Goal: Information Seeking & Learning: Learn about a topic

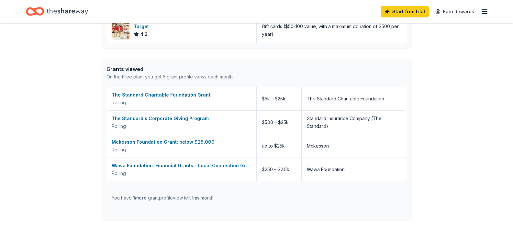
scroll to position [408, 0]
click at [139, 121] on div "The Standard's Corporate Giving Program" at bounding box center [181, 119] width 139 height 8
click at [175, 165] on div "Wawa Foundation: Financial Grants - Local Connection Grants (Grants less than $…" at bounding box center [181, 166] width 139 height 8
click at [186, 96] on div "The Standard Charitable Foundation Grant" at bounding box center [181, 96] width 139 height 8
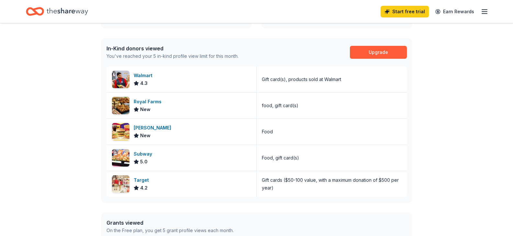
scroll to position [255, 0]
click at [388, 50] on link "Upgrade" at bounding box center [378, 52] width 57 height 13
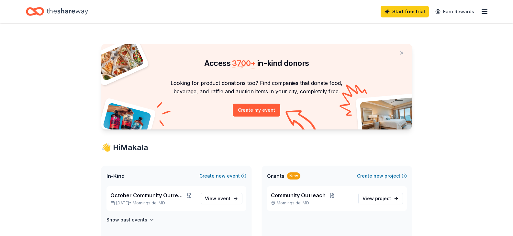
scroll to position [255, 0]
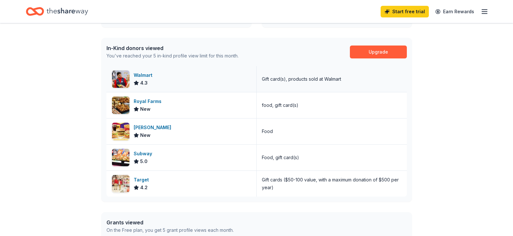
click at [316, 82] on div "Gift card(s), products sold at Walmart" at bounding box center [301, 79] width 79 height 8
click at [141, 77] on div "Walmart" at bounding box center [144, 75] width 21 height 8
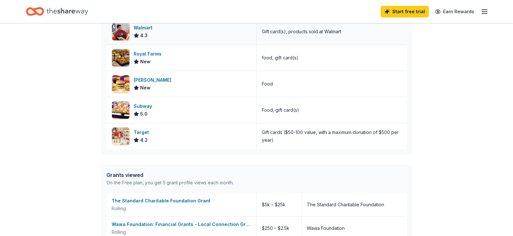
scroll to position [305, 0]
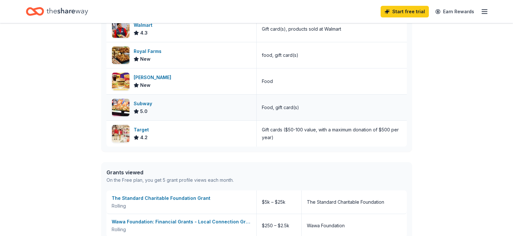
click at [143, 104] on div "Subway" at bounding box center [144, 104] width 21 height 8
click at [141, 81] on span "New" at bounding box center [145, 85] width 10 height 8
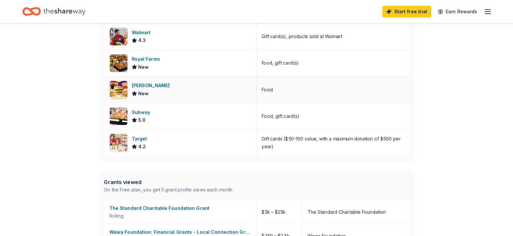
scroll to position [298, 0]
click at [324, 138] on div "Gift cards ($50-100 value, with a maximum donation of $500 per year)" at bounding box center [332, 142] width 140 height 16
click at [139, 136] on div "Target" at bounding box center [143, 138] width 18 height 8
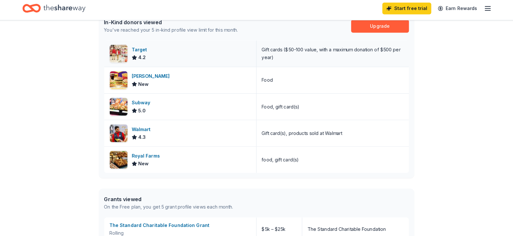
scroll to position [289, 0]
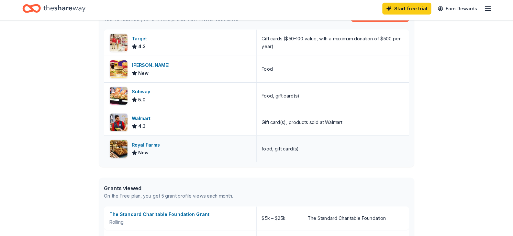
click at [147, 148] on div "Royal Farms" at bounding box center [149, 146] width 30 height 8
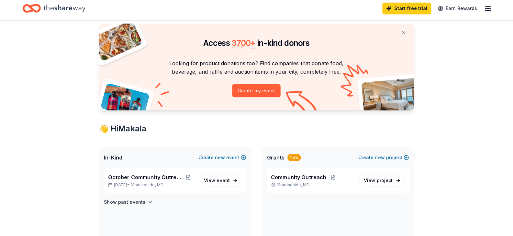
scroll to position [18, 0]
click at [278, 161] on span "Grants" at bounding box center [275, 159] width 17 height 8
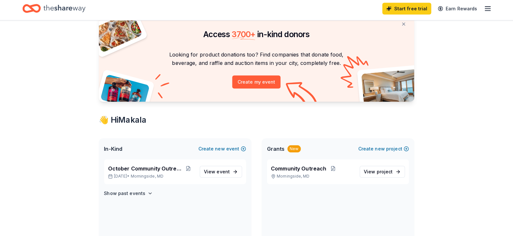
scroll to position [30, 0]
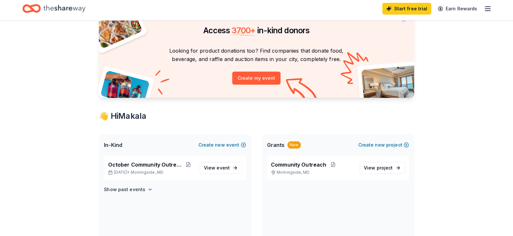
click at [285, 146] on div "Grants New" at bounding box center [283, 146] width 33 height 8
click at [275, 148] on span "Grants" at bounding box center [275, 146] width 17 height 8
click at [278, 148] on span "Grants" at bounding box center [275, 146] width 17 height 8
click at [276, 146] on span "Grants" at bounding box center [275, 146] width 17 height 8
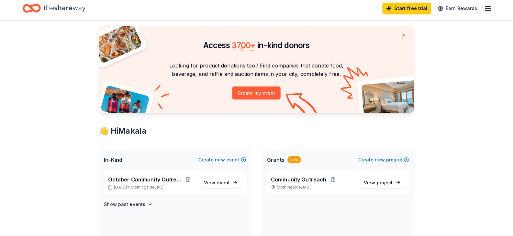
scroll to position [0, 0]
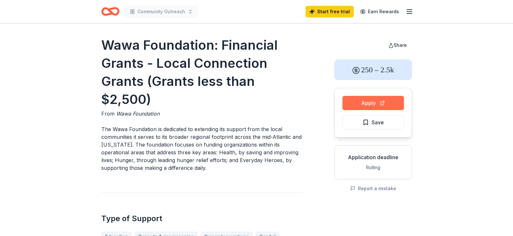
click at [382, 103] on button "Apply" at bounding box center [372, 103] width 61 height 14
click at [386, 103] on button "Apply" at bounding box center [372, 103] width 61 height 14
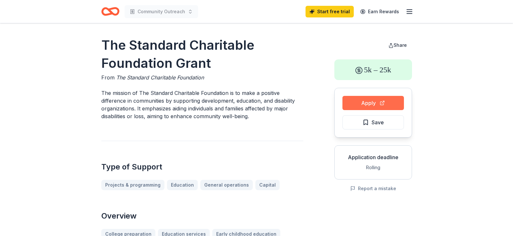
click at [390, 103] on button "Apply" at bounding box center [372, 103] width 61 height 14
click at [389, 69] on div "5k – 25k" at bounding box center [373, 70] width 78 height 21
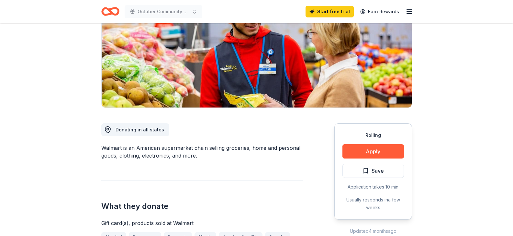
scroll to position [99, 0]
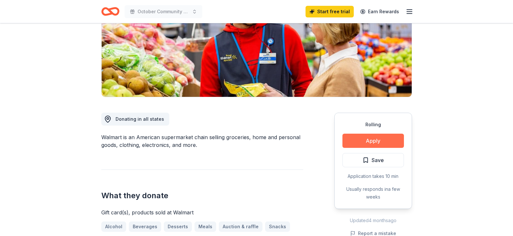
click at [386, 139] on button "Apply" at bounding box center [372, 141] width 61 height 14
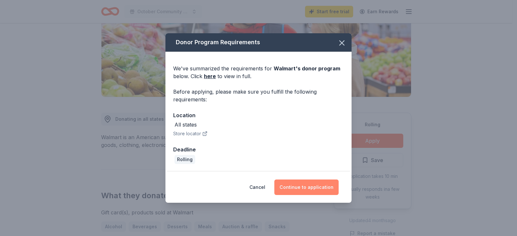
click at [301, 184] on button "Continue to application" at bounding box center [307, 188] width 64 height 16
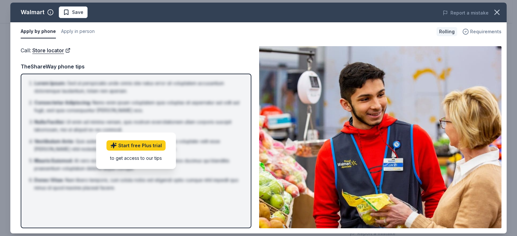
click at [485, 33] on span "Requirements" at bounding box center [486, 32] width 31 height 8
click at [496, 10] on icon "button" at bounding box center [497, 12] width 9 height 9
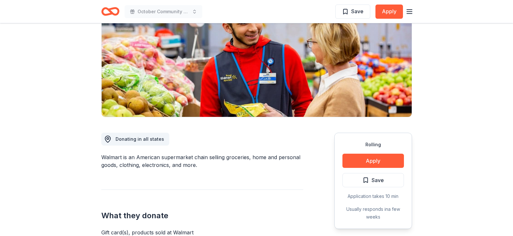
scroll to position [0, 0]
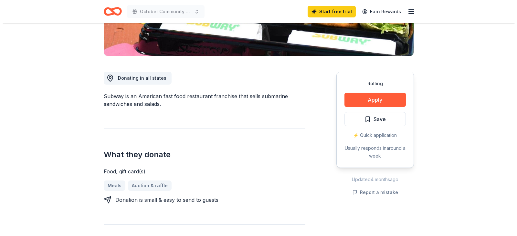
scroll to position [141, 0]
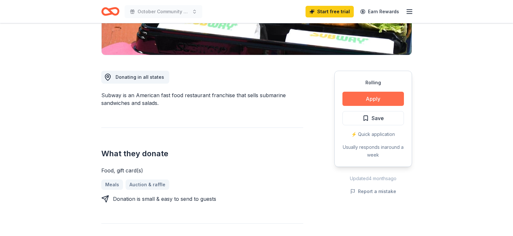
click at [380, 99] on button "Apply" at bounding box center [372, 99] width 61 height 14
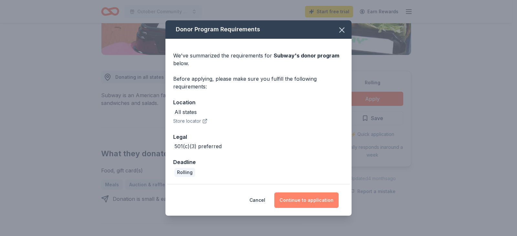
click at [320, 204] on button "Continue to application" at bounding box center [307, 201] width 64 height 16
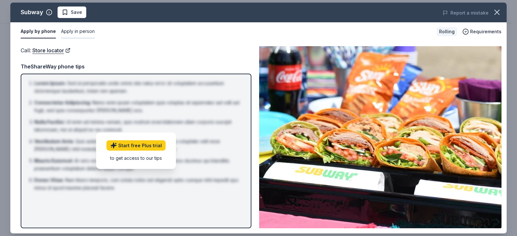
click at [70, 29] on button "Apply in person" at bounding box center [78, 32] width 34 height 14
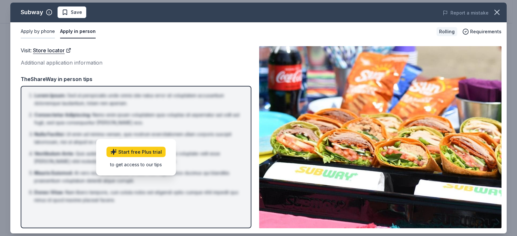
click at [28, 32] on button "Apply by phone" at bounding box center [38, 32] width 34 height 14
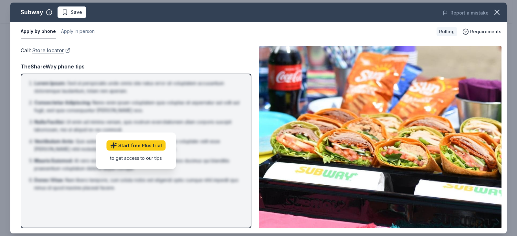
click at [46, 53] on link "Store locator" at bounding box center [51, 50] width 38 height 8
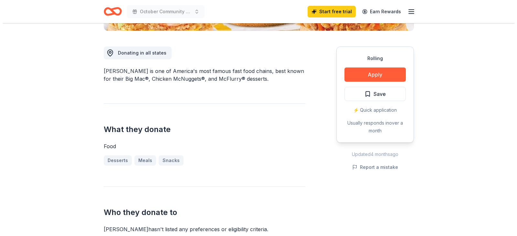
scroll to position [164, 0]
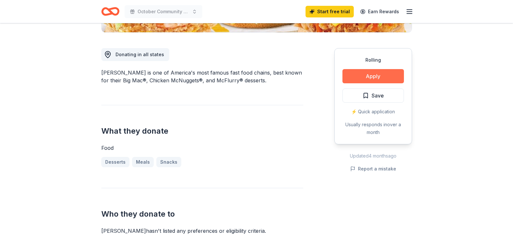
click at [377, 73] on button "Apply" at bounding box center [372, 76] width 61 height 14
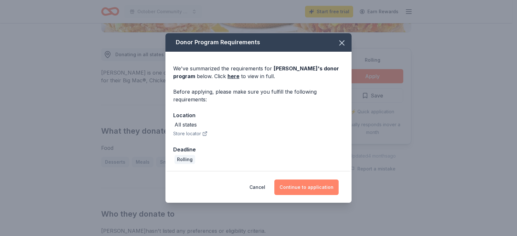
click at [299, 187] on button "Continue to application" at bounding box center [307, 188] width 64 height 16
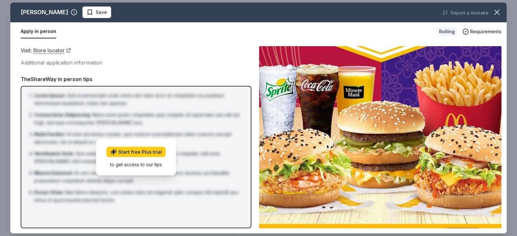
click at [45, 53] on link "Store locator" at bounding box center [52, 50] width 38 height 8
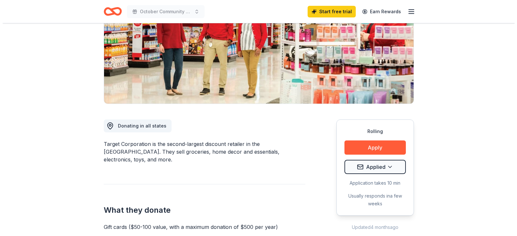
scroll to position [93, 0]
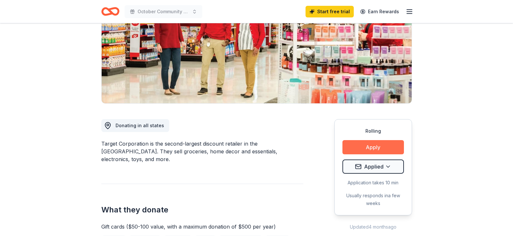
click at [393, 146] on button "Apply" at bounding box center [372, 147] width 61 height 14
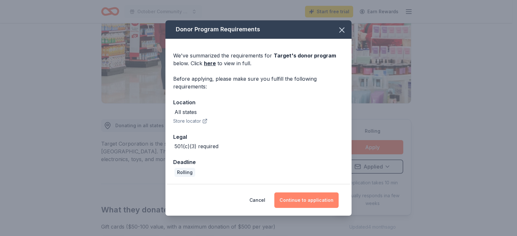
click at [318, 200] on button "Continue to application" at bounding box center [307, 201] width 64 height 16
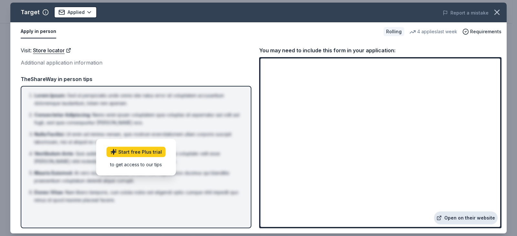
click at [469, 219] on link "Open on their website" at bounding box center [466, 218] width 64 height 13
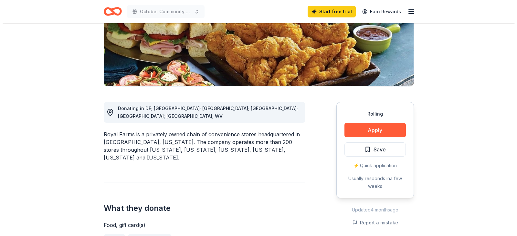
scroll to position [114, 0]
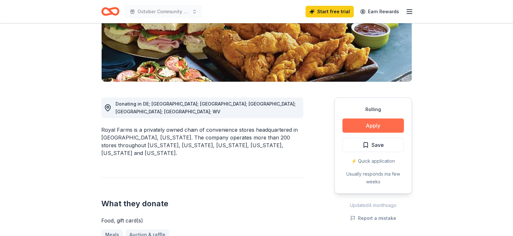
click at [386, 126] on button "Apply" at bounding box center [372, 126] width 61 height 14
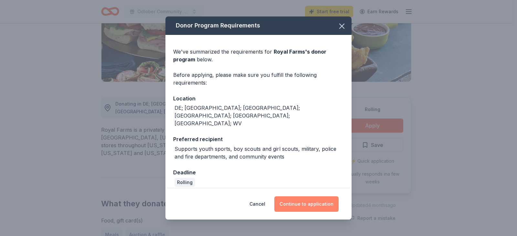
click at [304, 197] on button "Continue to application" at bounding box center [307, 205] width 64 height 16
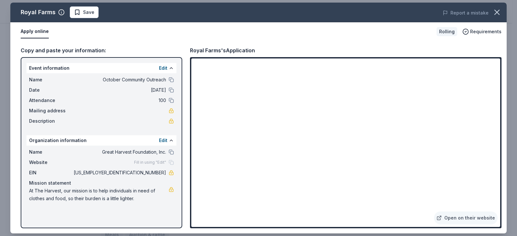
click at [447, 34] on div "Rolling" at bounding box center [447, 31] width 21 height 9
click at [475, 220] on link "Open on their website" at bounding box center [466, 218] width 64 height 13
